Goal: Navigation & Orientation: Go to known website

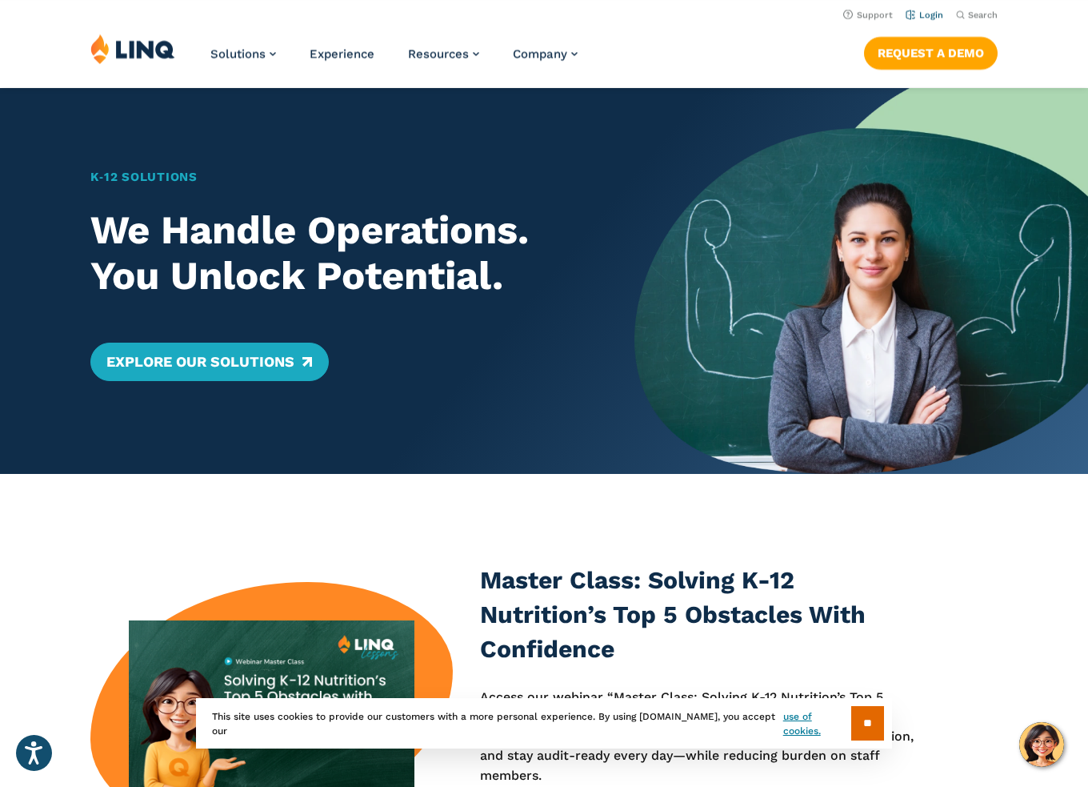
click at [918, 9] on li "Login" at bounding box center [925, 14] width 38 height 18
click at [914, 14] on link "Login" at bounding box center [925, 15] width 38 height 10
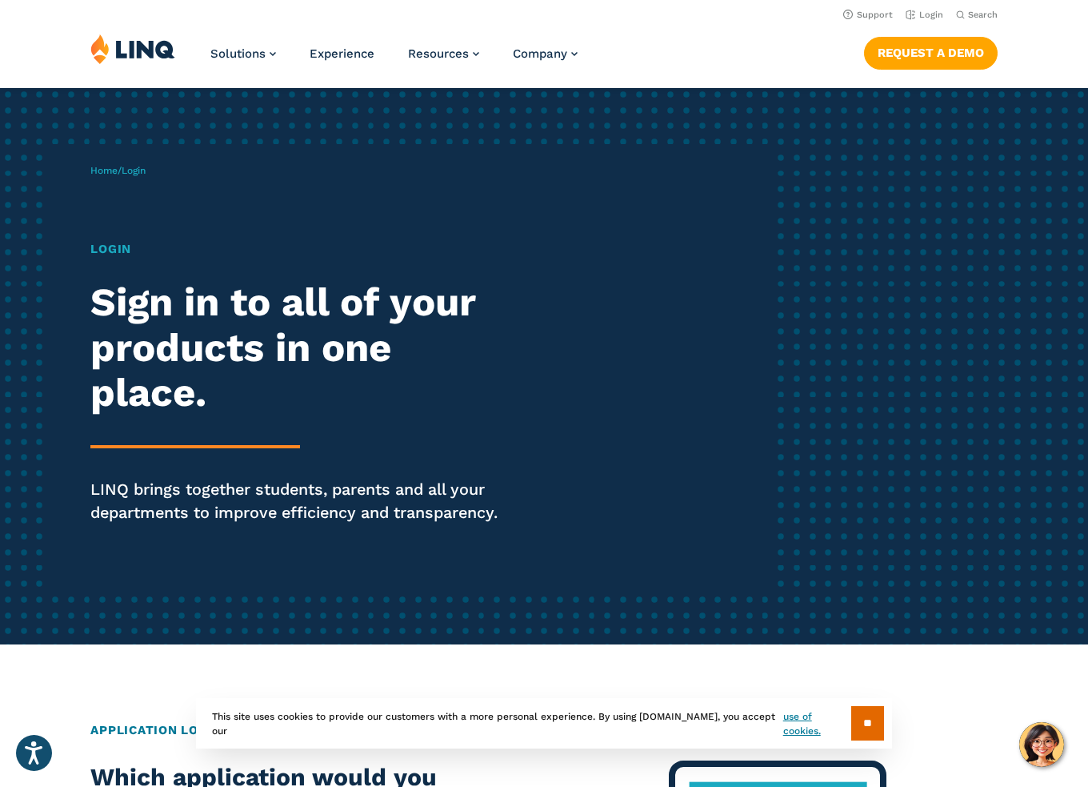
click at [110, 249] on h1 "Login" at bounding box center [299, 249] width 419 height 18
click at [122, 246] on h1 "Login" at bounding box center [299, 249] width 419 height 18
click at [95, 166] on link "Home" at bounding box center [103, 170] width 27 height 11
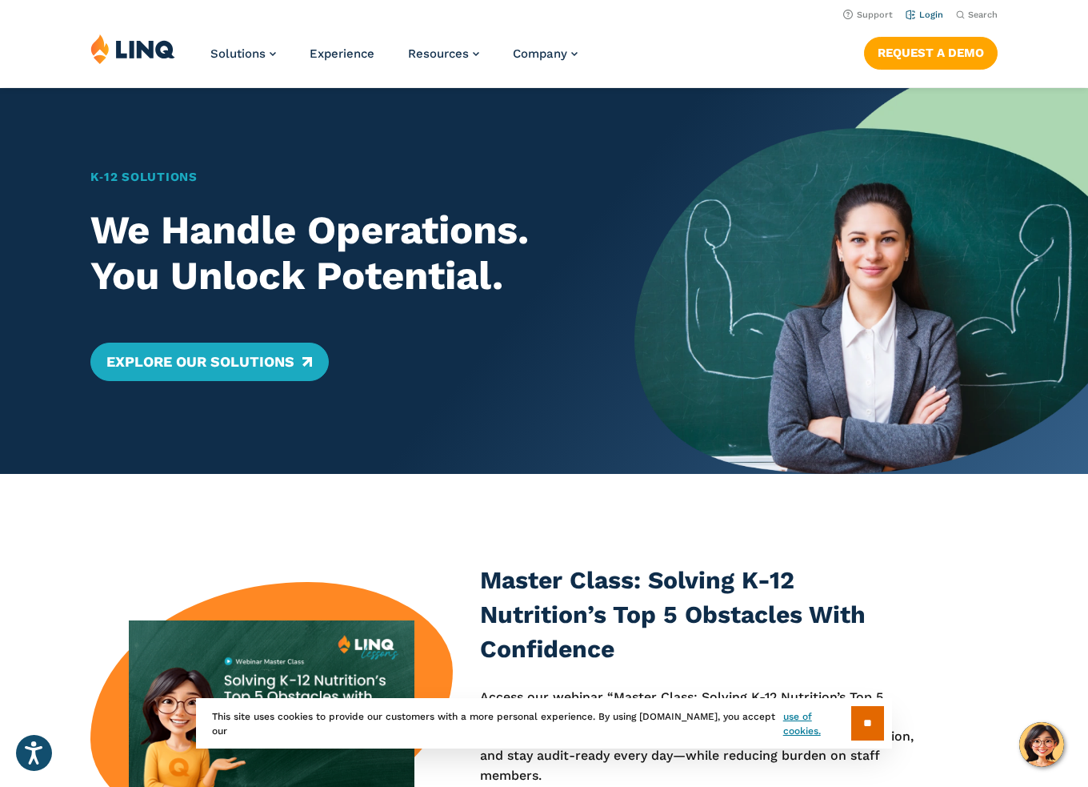
click at [925, 16] on link "Login" at bounding box center [925, 15] width 38 height 10
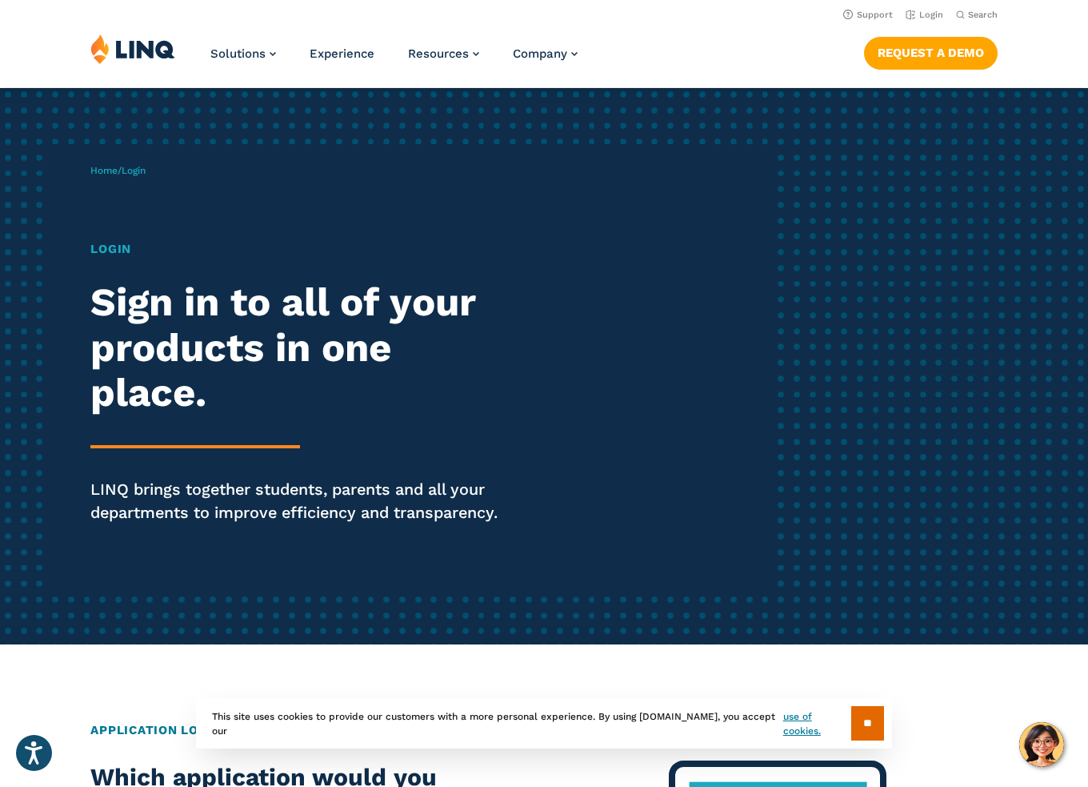
click at [135, 51] on img at bounding box center [132, 49] width 85 height 30
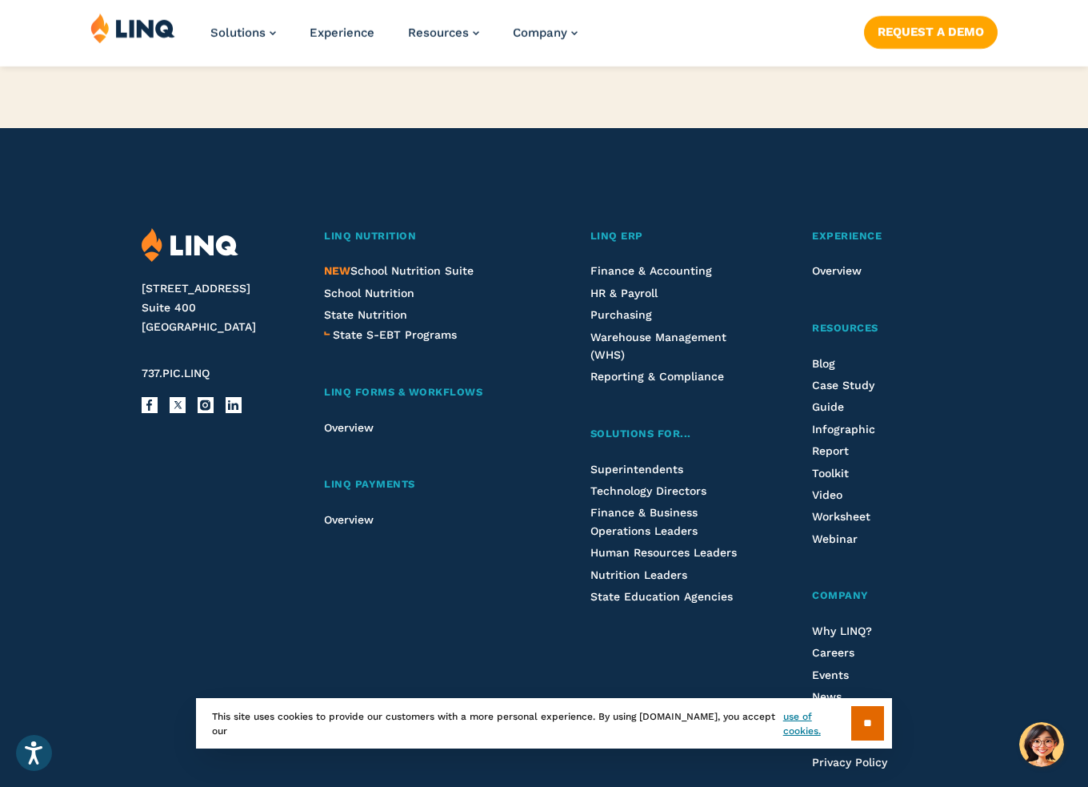
scroll to position [4001, 0]
